Goal: Check status: Check status

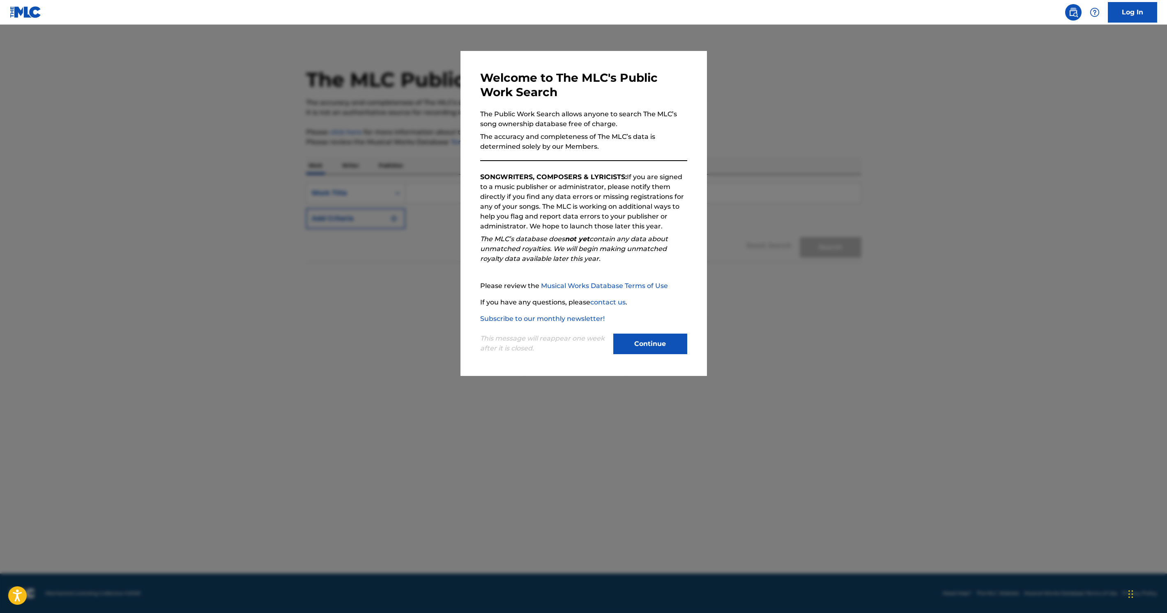
click at [563, 316] on link "Subscribe to our monthly newsletter!" at bounding box center [542, 319] width 125 height 8
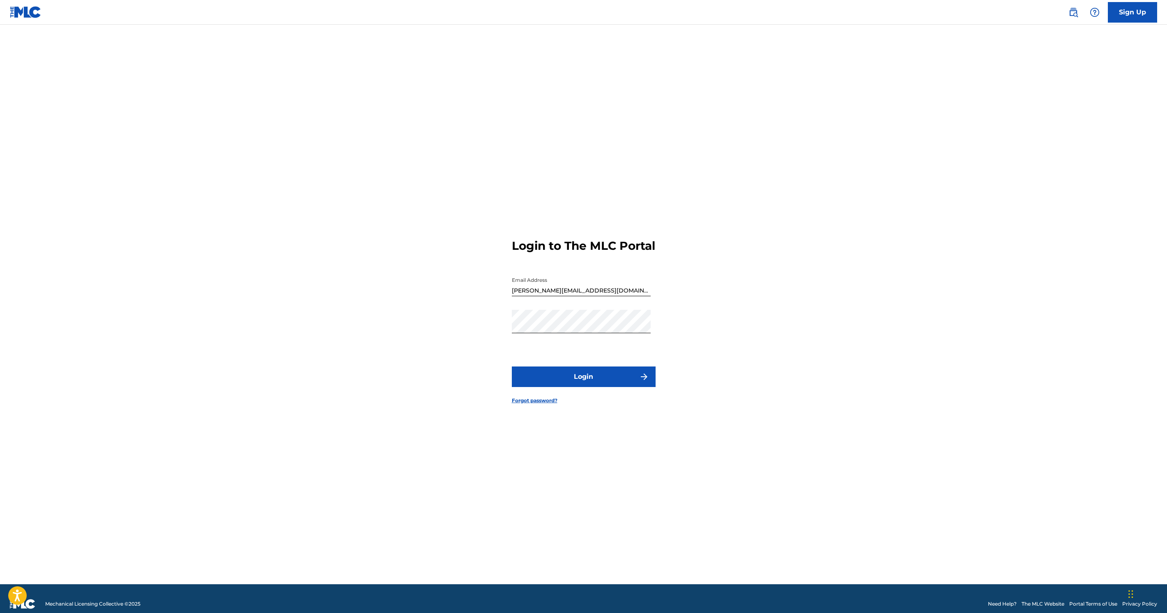
click at [561, 296] on input "malik.upscaleproductions@gmail.com" at bounding box center [581, 284] width 139 height 23
type input "mtpring@iAMaSONGwriter.com"
click at [576, 384] on button "Login" at bounding box center [584, 377] width 144 height 21
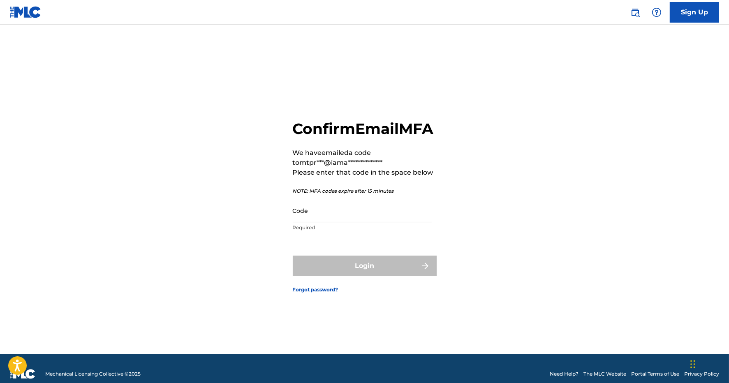
click at [338, 221] on input "Code" at bounding box center [362, 210] width 139 height 23
paste input "648196"
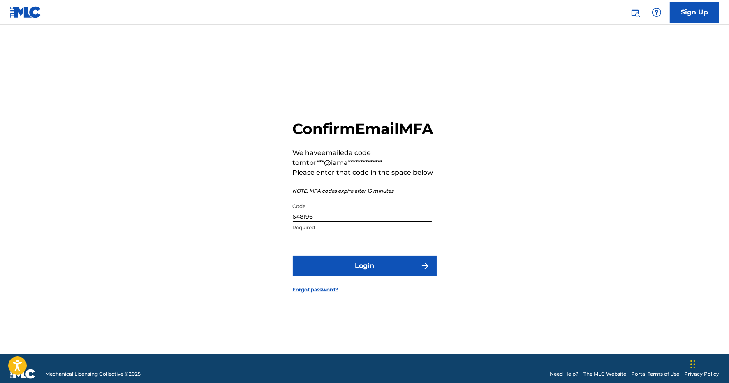
type input "648196"
click at [354, 276] on button "Login" at bounding box center [365, 266] width 144 height 21
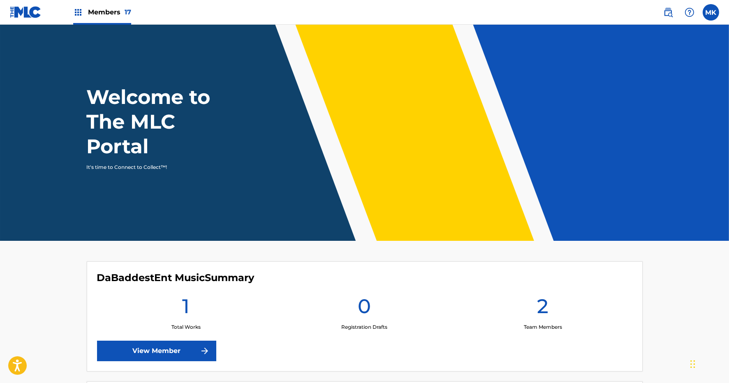
click at [103, 16] on span "Members 17" at bounding box center [109, 11] width 43 height 9
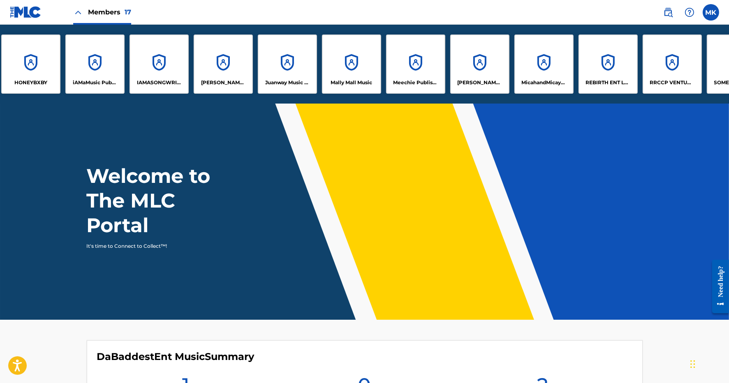
scroll to position [0, 266]
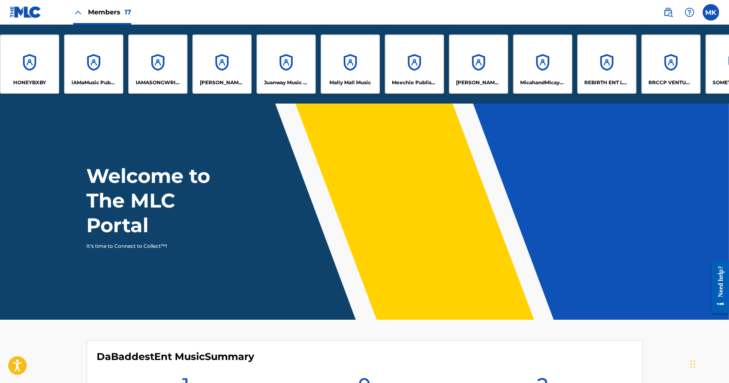
click at [348, 72] on div "Mally Mall Music" at bounding box center [350, 64] width 59 height 59
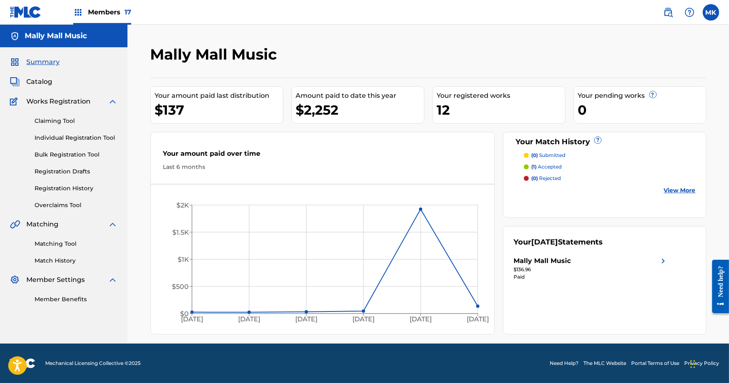
click at [549, 165] on p "(1) accepted" at bounding box center [546, 166] width 30 height 7
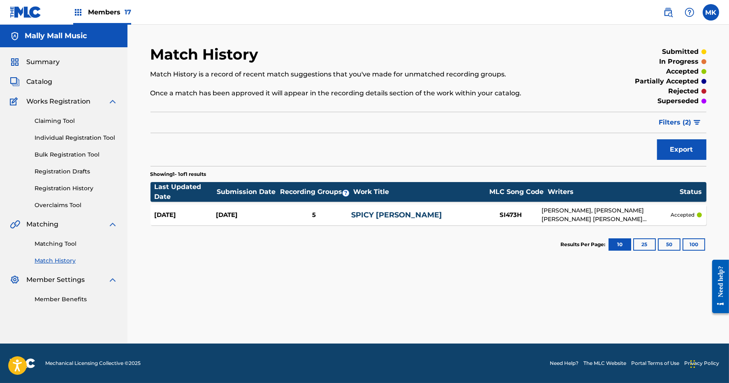
click at [75, 185] on link "Registration History" at bounding box center [76, 188] width 83 height 9
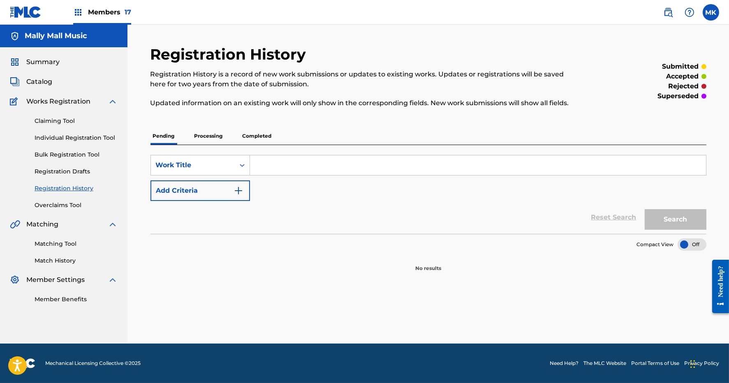
click at [215, 135] on p "Processing" at bounding box center [208, 135] width 33 height 17
